Goal: Task Accomplishment & Management: Manage account settings

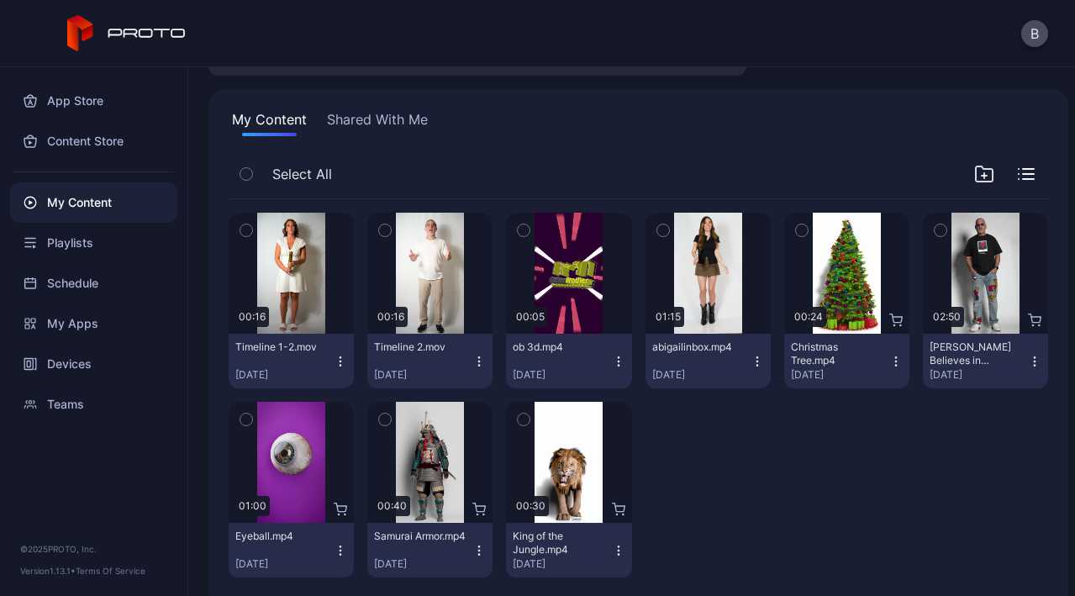
scroll to position [96, 0]
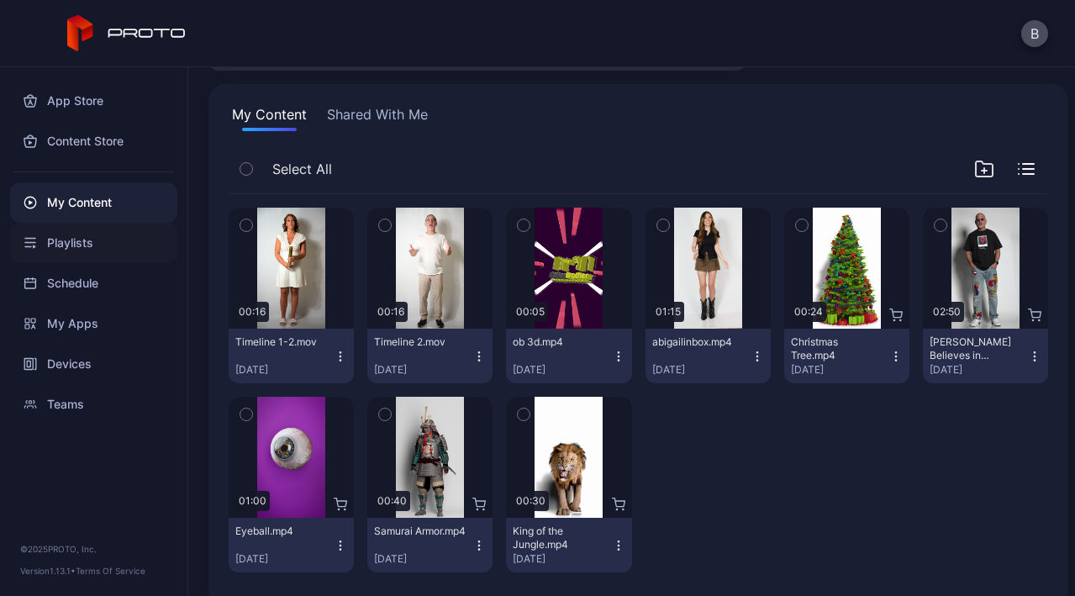
click at [106, 244] on div "Playlists" at bounding box center [93, 243] width 167 height 40
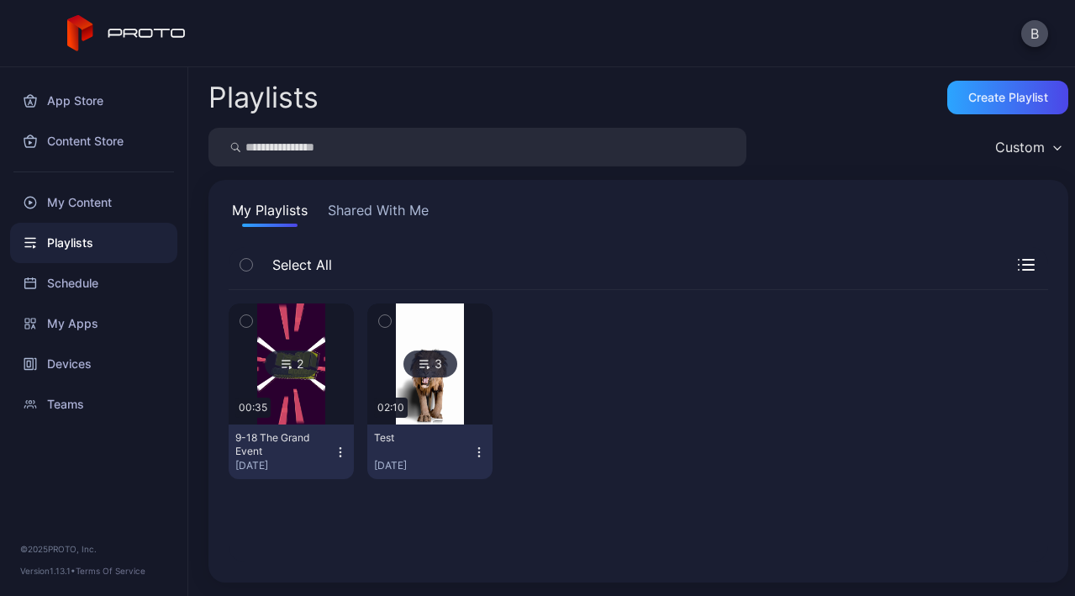
click at [382, 324] on icon "button" at bounding box center [385, 321] width 12 height 18
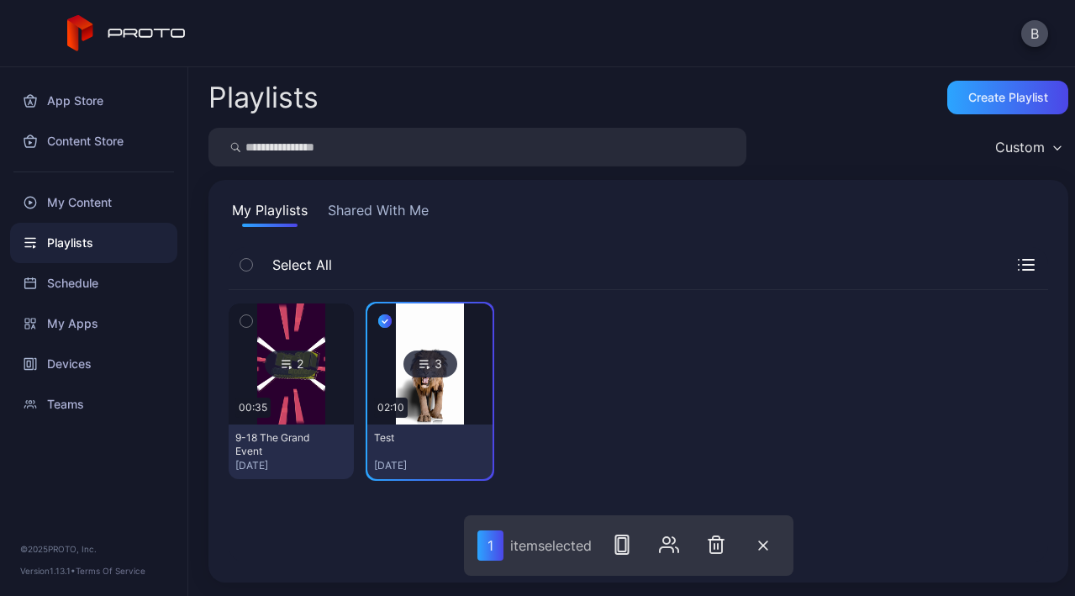
click at [245, 322] on icon "button" at bounding box center [246, 321] width 4 height 3
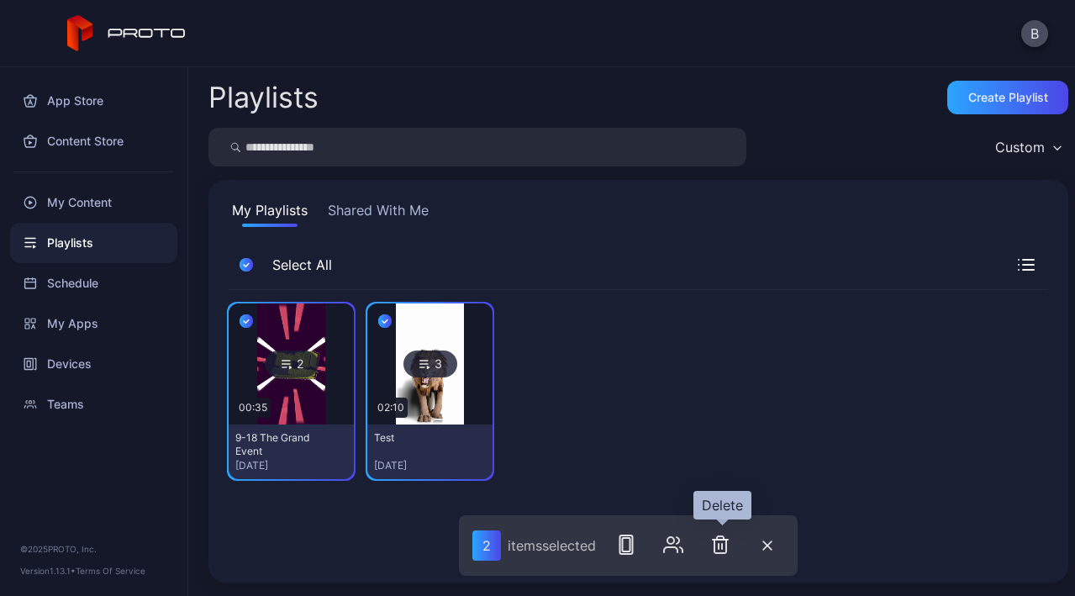
click at [722, 546] on icon "button" at bounding box center [722, 546] width 0 height 5
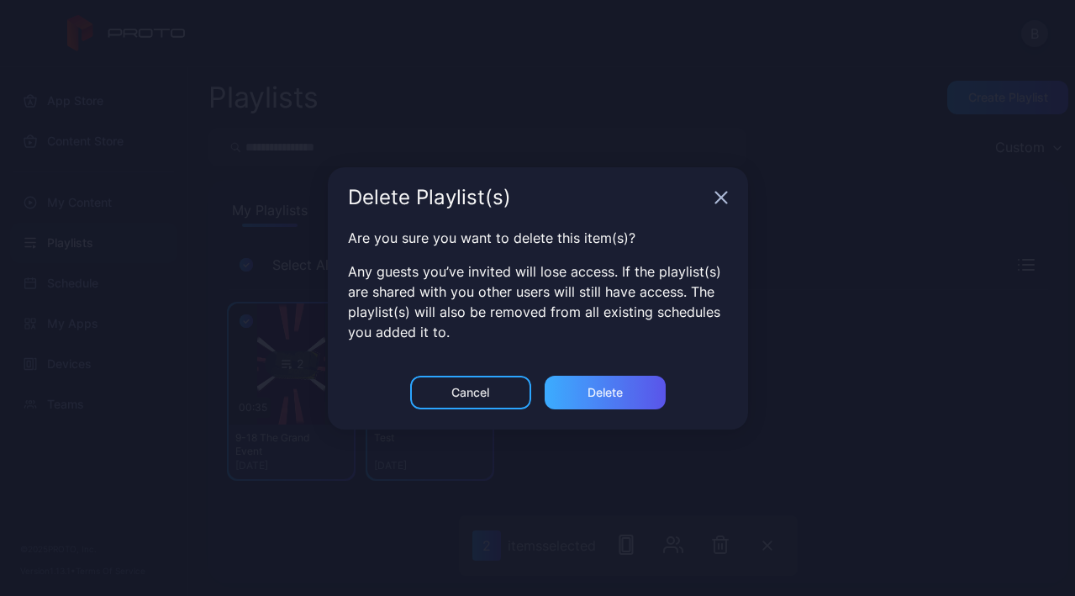
click at [615, 387] on div "Delete" at bounding box center [605, 392] width 35 height 13
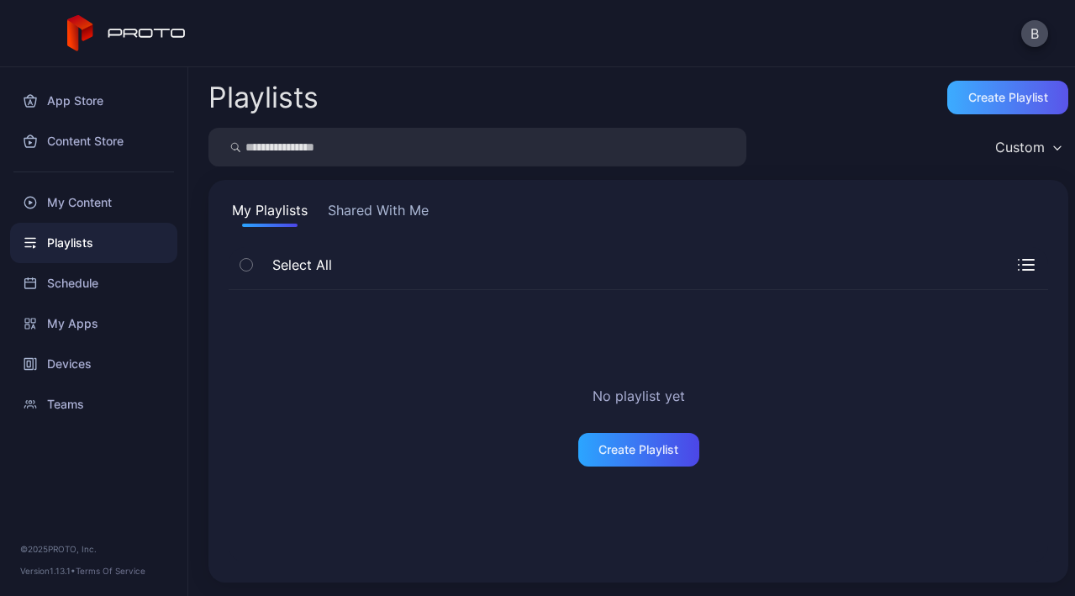
click at [979, 88] on div "Create Playlist" at bounding box center [1007, 98] width 121 height 34
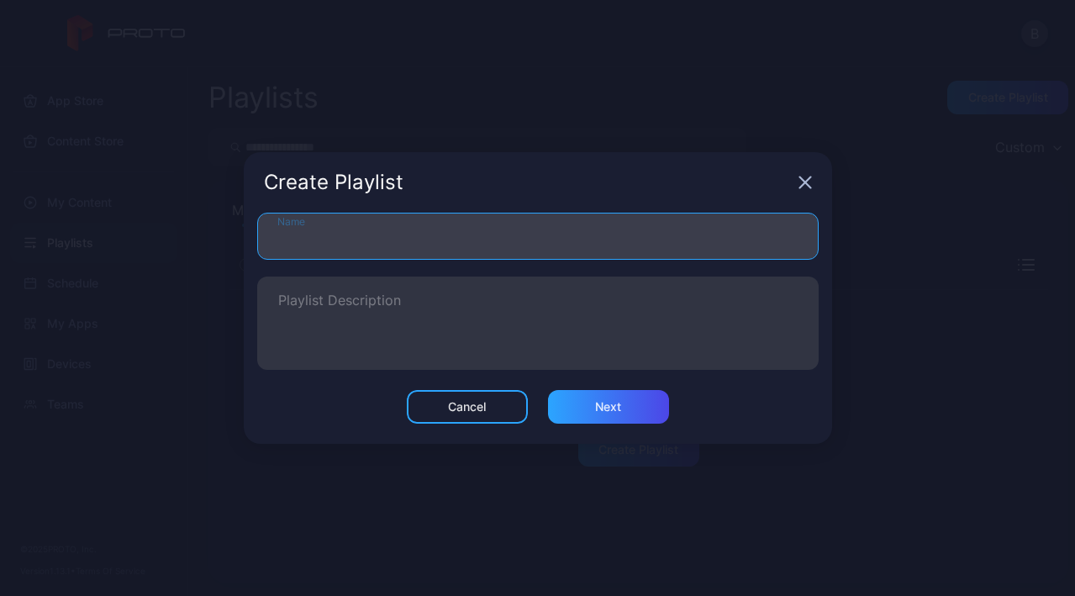
click at [522, 235] on input "Name" at bounding box center [537, 236] width 561 height 47
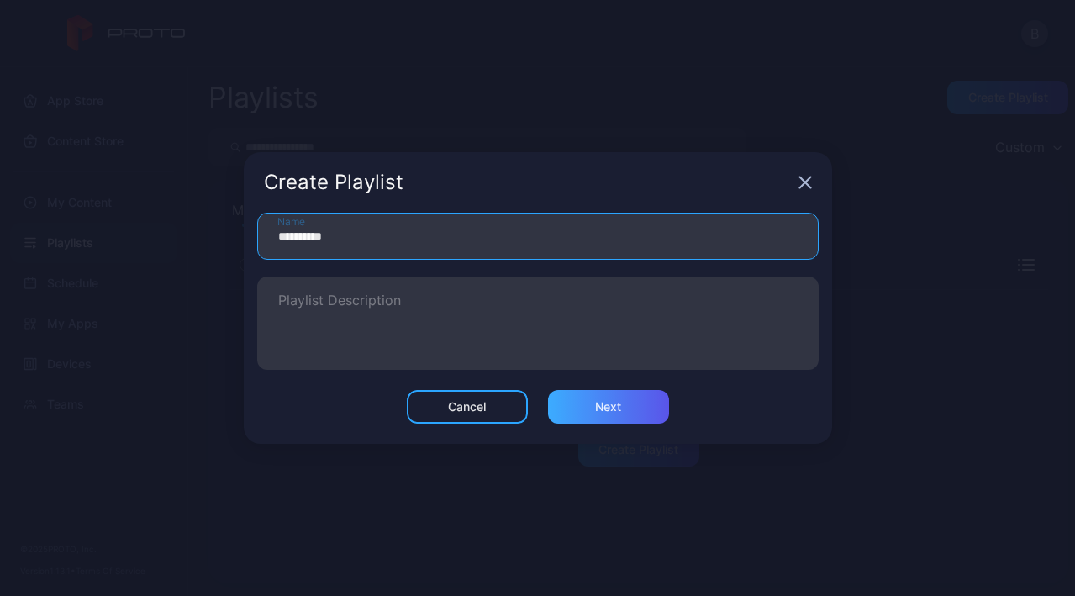
type input "**********"
click at [613, 400] on div "Next" at bounding box center [608, 406] width 26 height 13
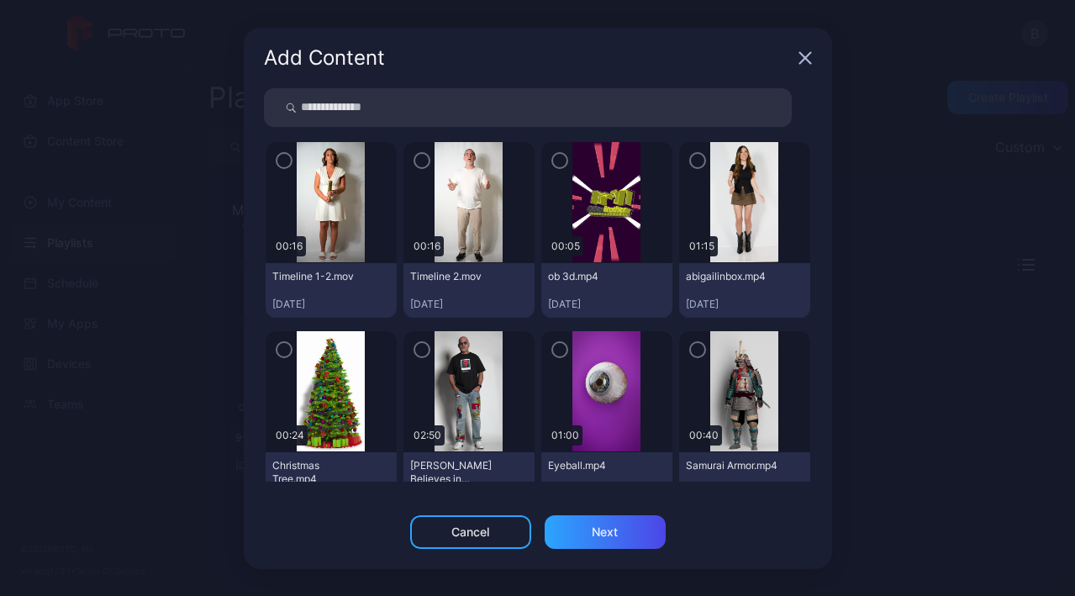
click at [485, 519] on div "Cancel" at bounding box center [470, 532] width 121 height 34
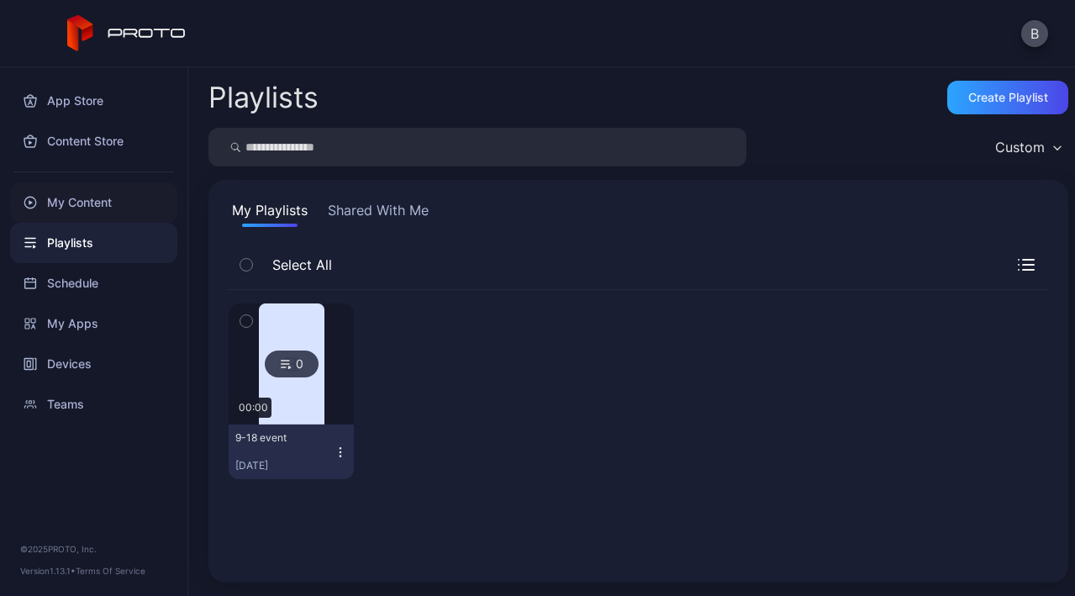
click at [111, 186] on div "My Content" at bounding box center [93, 202] width 167 height 40
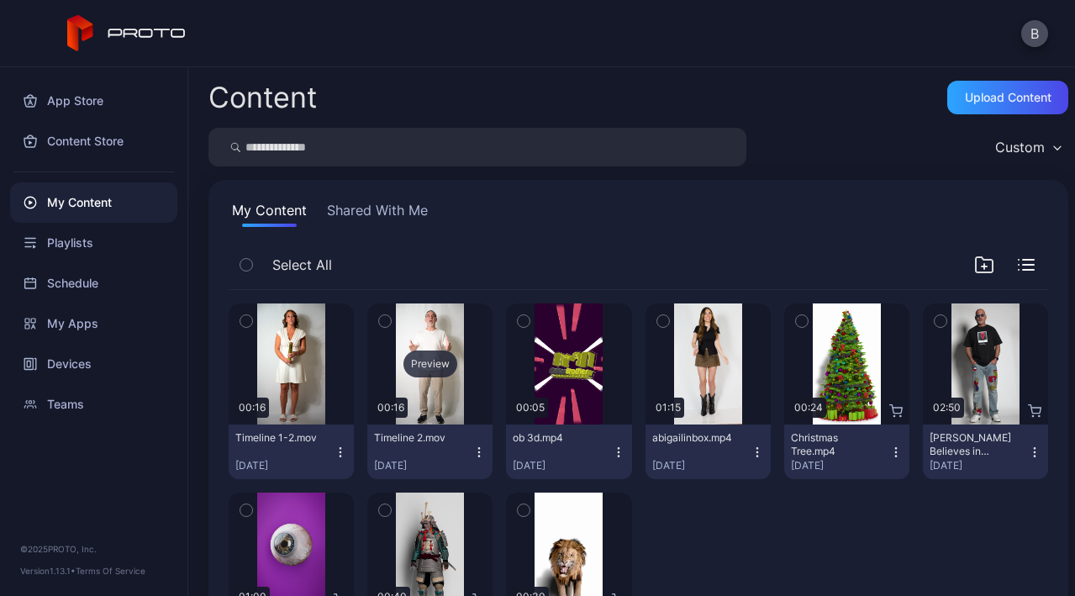
click at [414, 329] on div "Preview" at bounding box center [429, 363] width 125 height 121
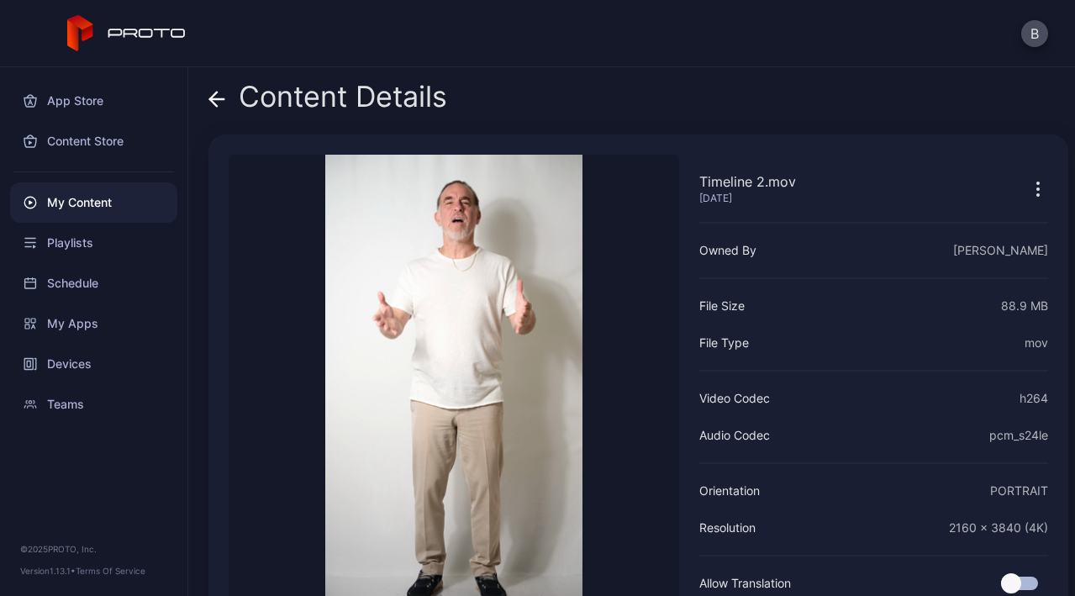
click at [217, 102] on icon at bounding box center [216, 99] width 17 height 17
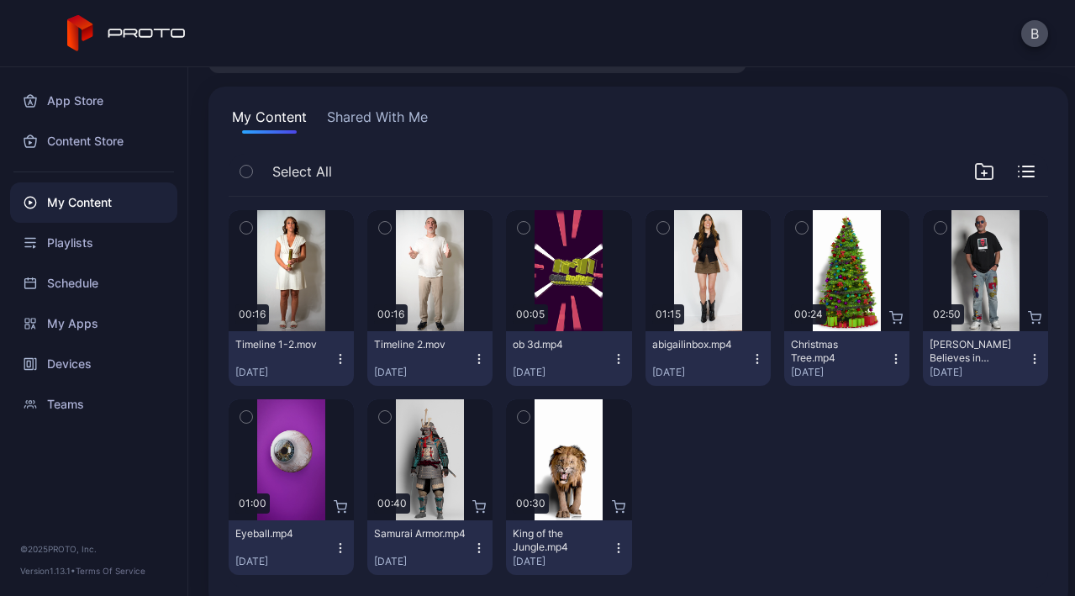
scroll to position [94, 0]
